Goal: Task Accomplishment & Management: Use online tool/utility

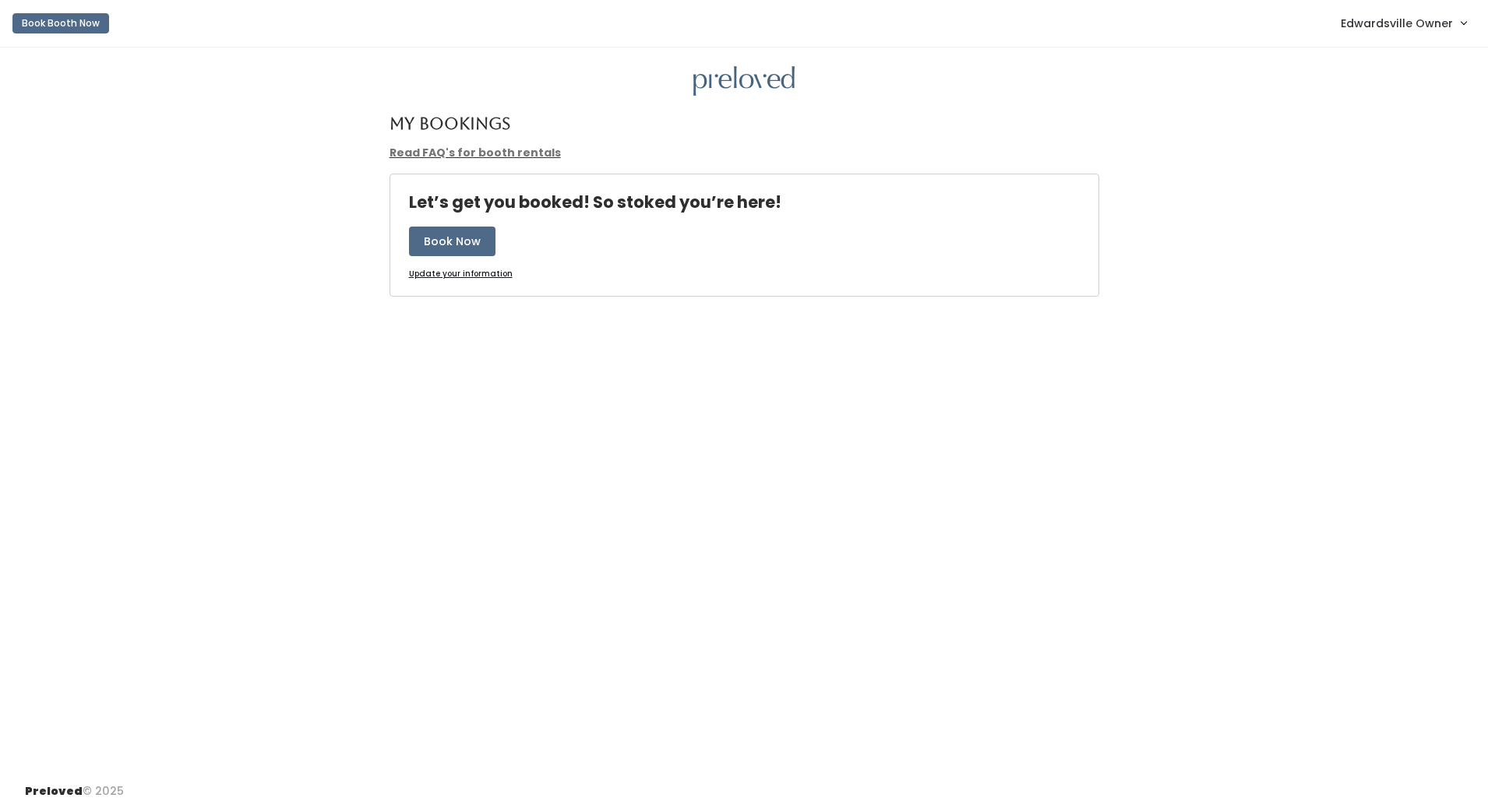
click at [1383, 49] on div "My Bookings Read FAQ's for booth rentals Let’s get you booked! So stoked you’re…" at bounding box center [744, 409] width 1488 height 723
click at [1462, 30] on link "Edwardsville Owner" at bounding box center [1403, 23] width 157 height 34
click at [1430, 61] on link "Admin Home" at bounding box center [1411, 62] width 139 height 28
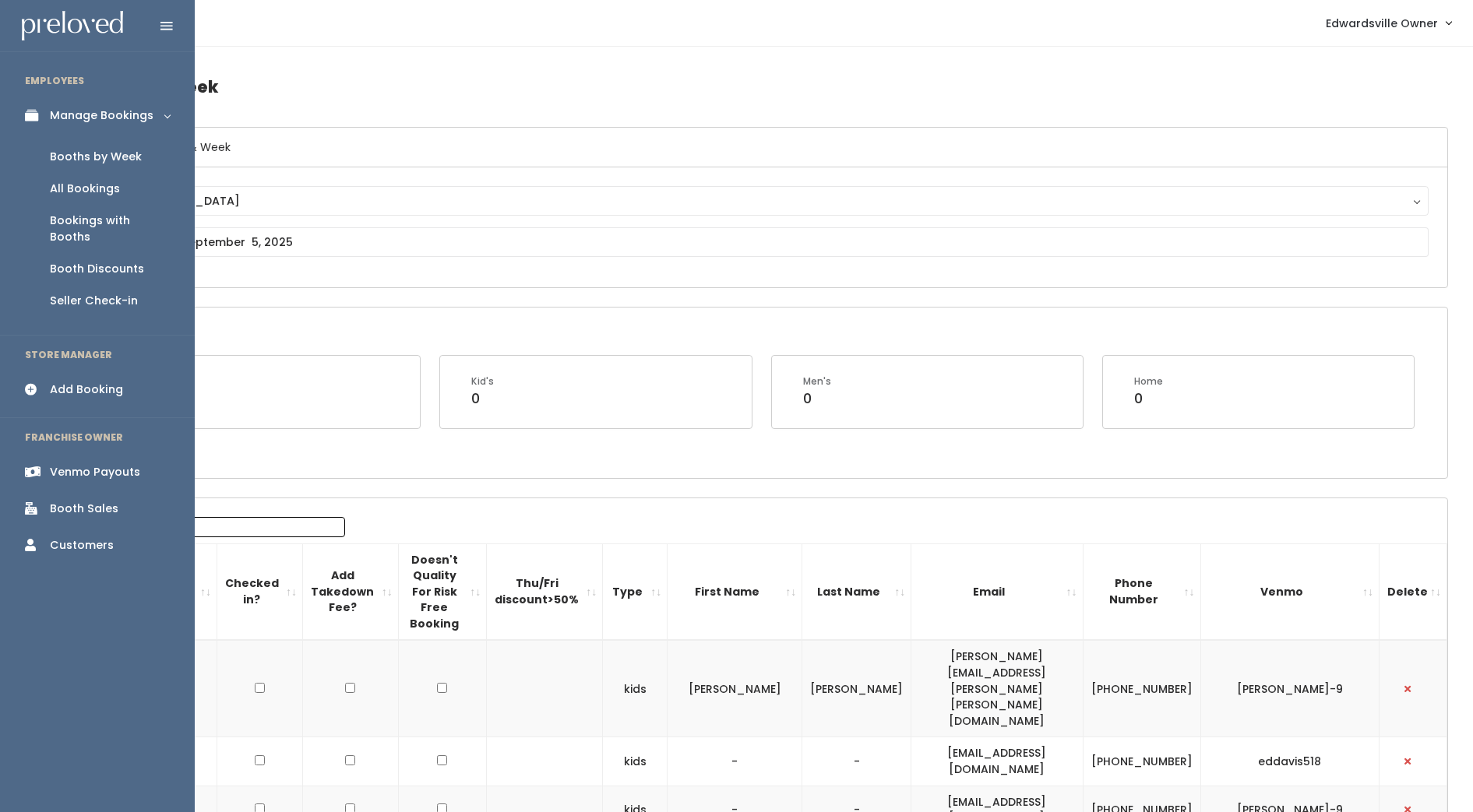
click at [97, 455] on link "Venmo Payouts" at bounding box center [97, 472] width 194 height 35
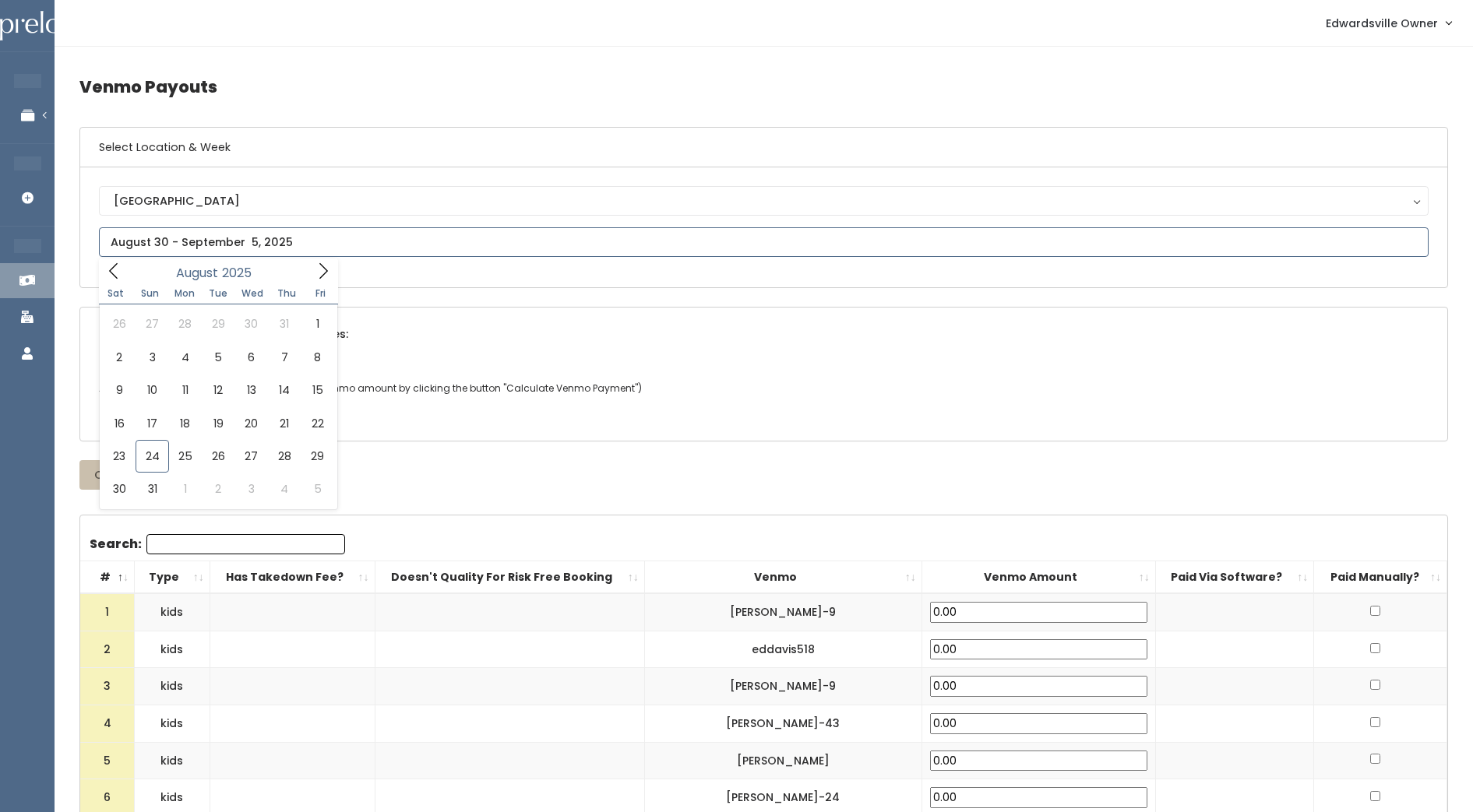
click at [167, 245] on input "text" at bounding box center [764, 242] width 1330 height 30
type input "[DATE] to [DATE]"
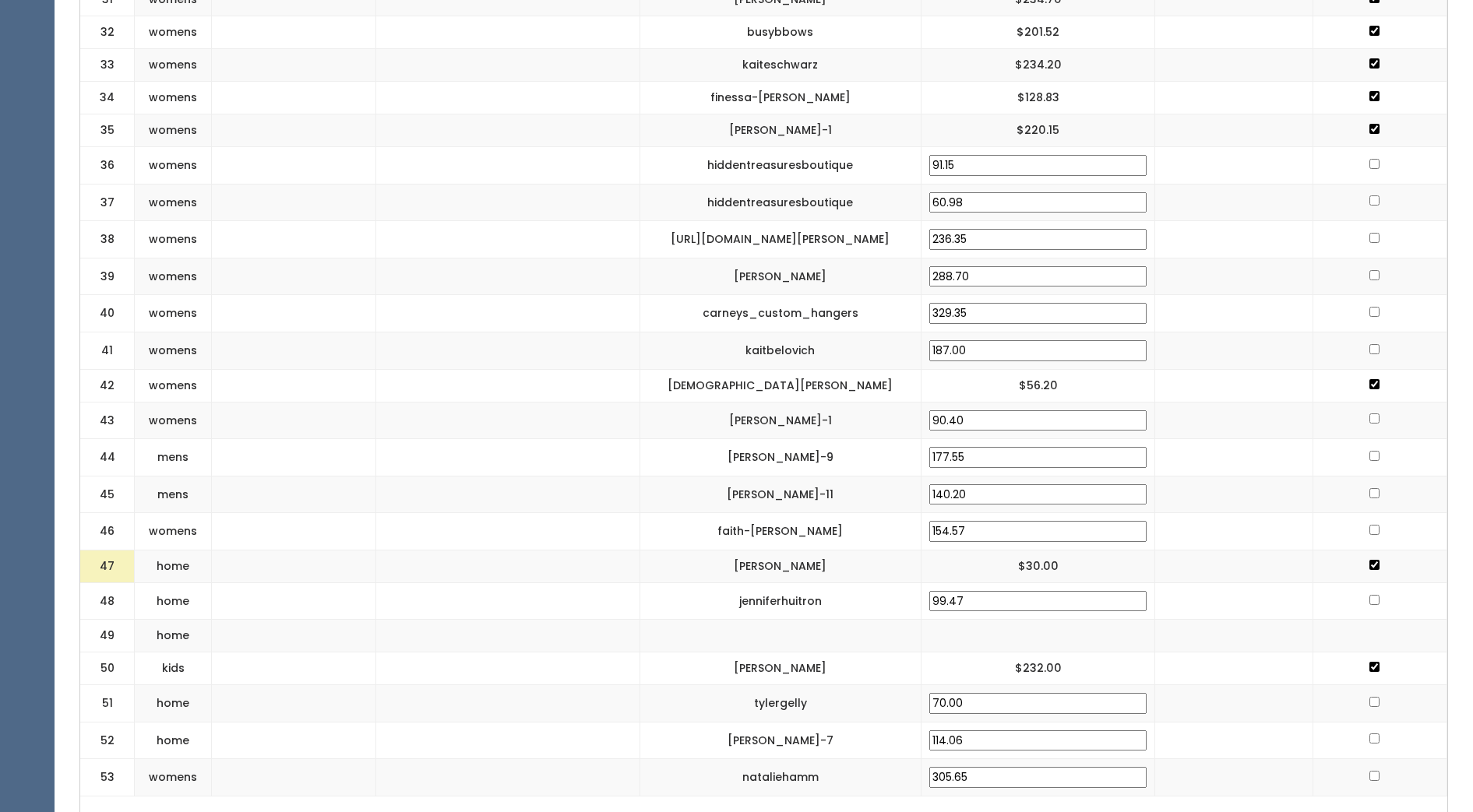
scroll to position [1612, 0]
